Goal: Information Seeking & Learning: Check status

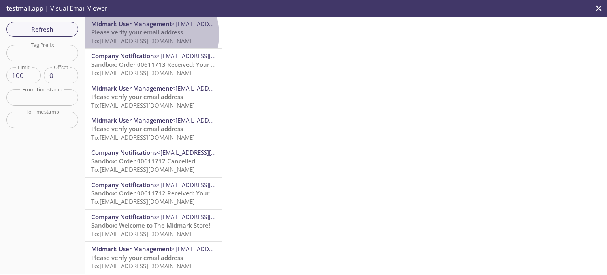
click at [145, 34] on span "Please verify your email address" at bounding box center [137, 32] width 92 height 8
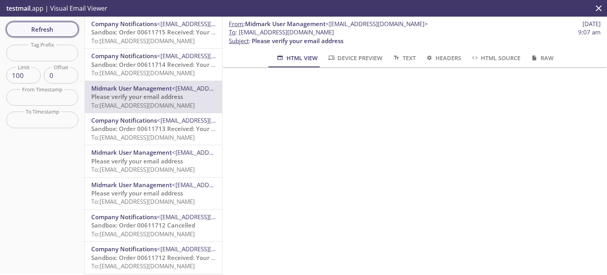
click at [38, 26] on span "Refresh" at bounding box center [42, 29] width 59 height 10
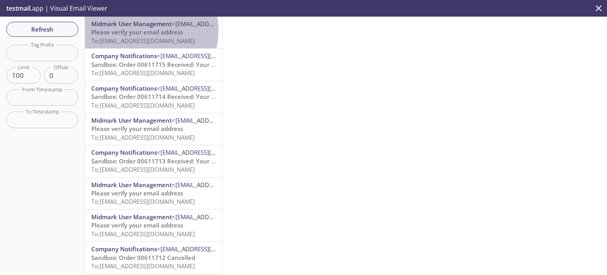
click at [139, 30] on span "Please verify your email address" at bounding box center [137, 32] width 92 height 8
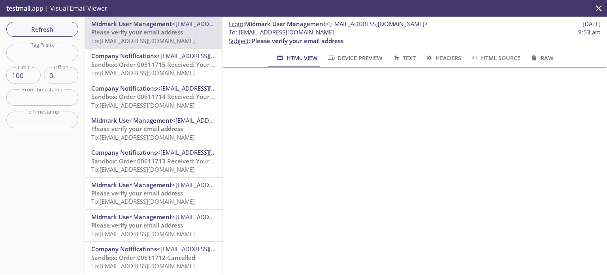
drag, startPoint x: 419, startPoint y: 1, endPoint x: 52, endPoint y: 28, distance: 367.8
click at [52, 28] on span "Refresh" at bounding box center [42, 29] width 59 height 10
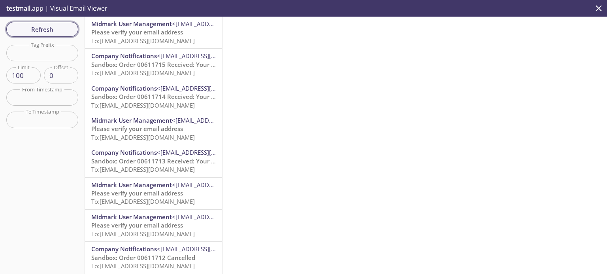
click at [61, 27] on span "Refresh" at bounding box center [42, 29] width 59 height 10
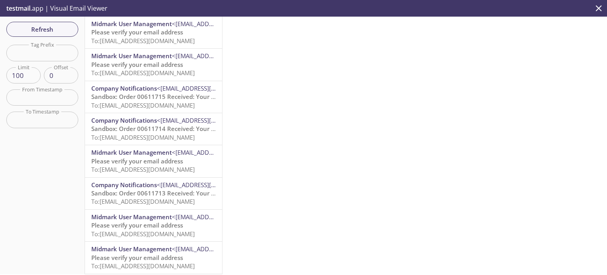
click at [122, 34] on span "Please verify your email address" at bounding box center [137, 32] width 92 height 8
